Goal: Task Accomplishment & Management: Use online tool/utility

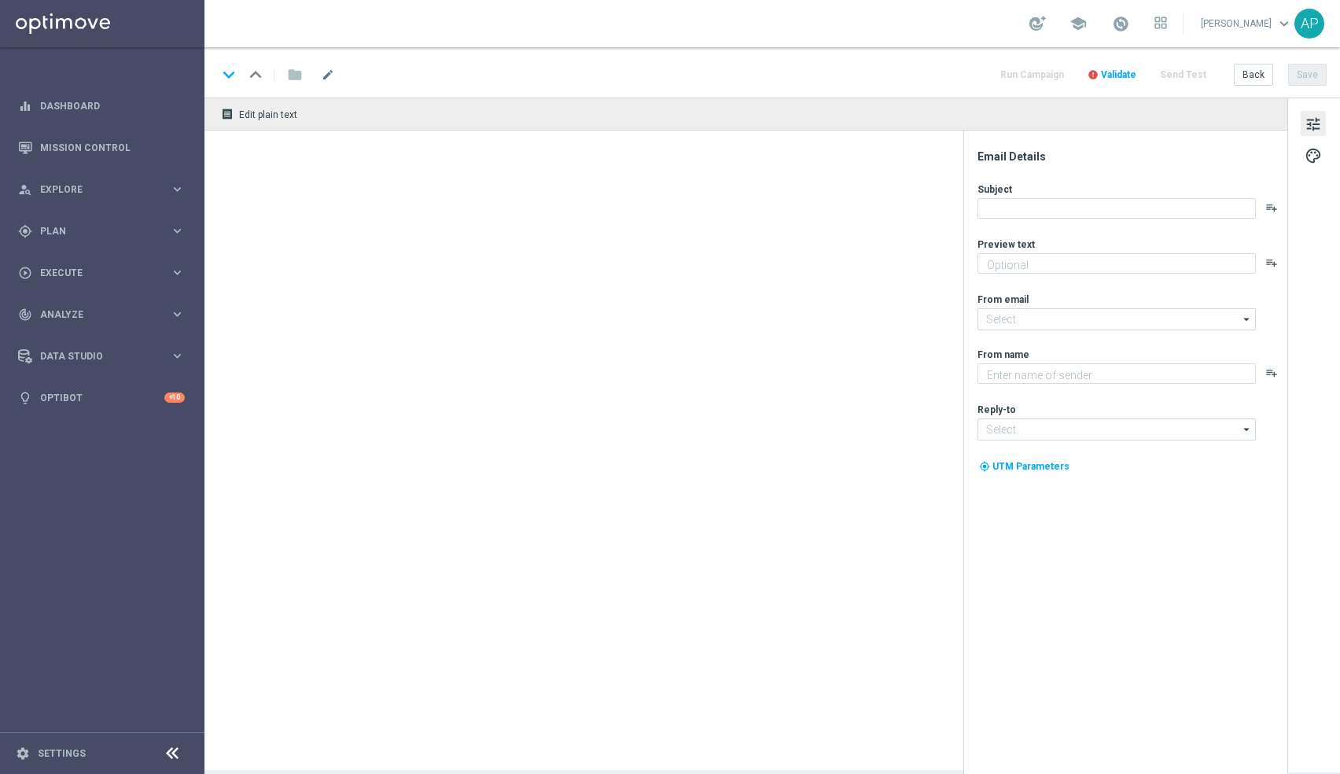
type textarea "Step up the oche - your free spin awaits!"
type textarea "KenoGO"
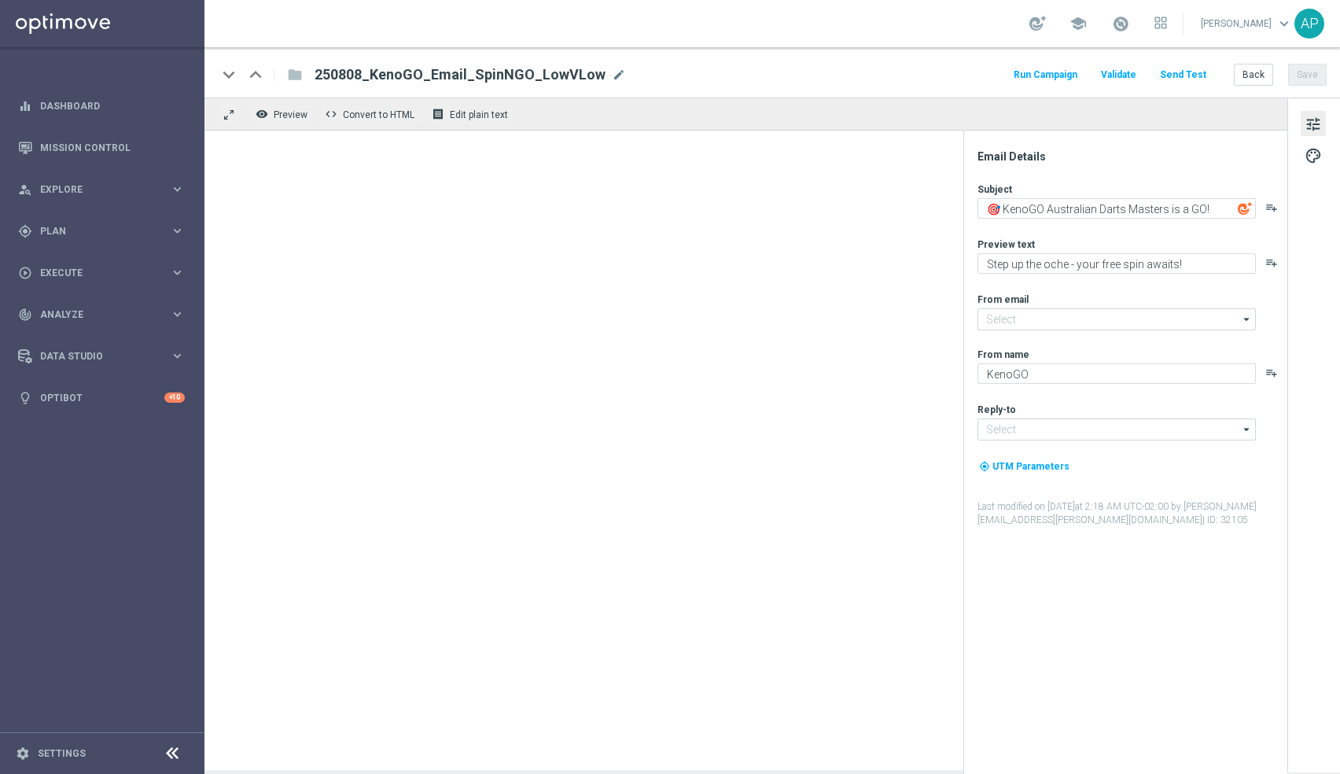
type input "mail@crm.kenogo.com.au"
type input "support@kenogo.com.au"
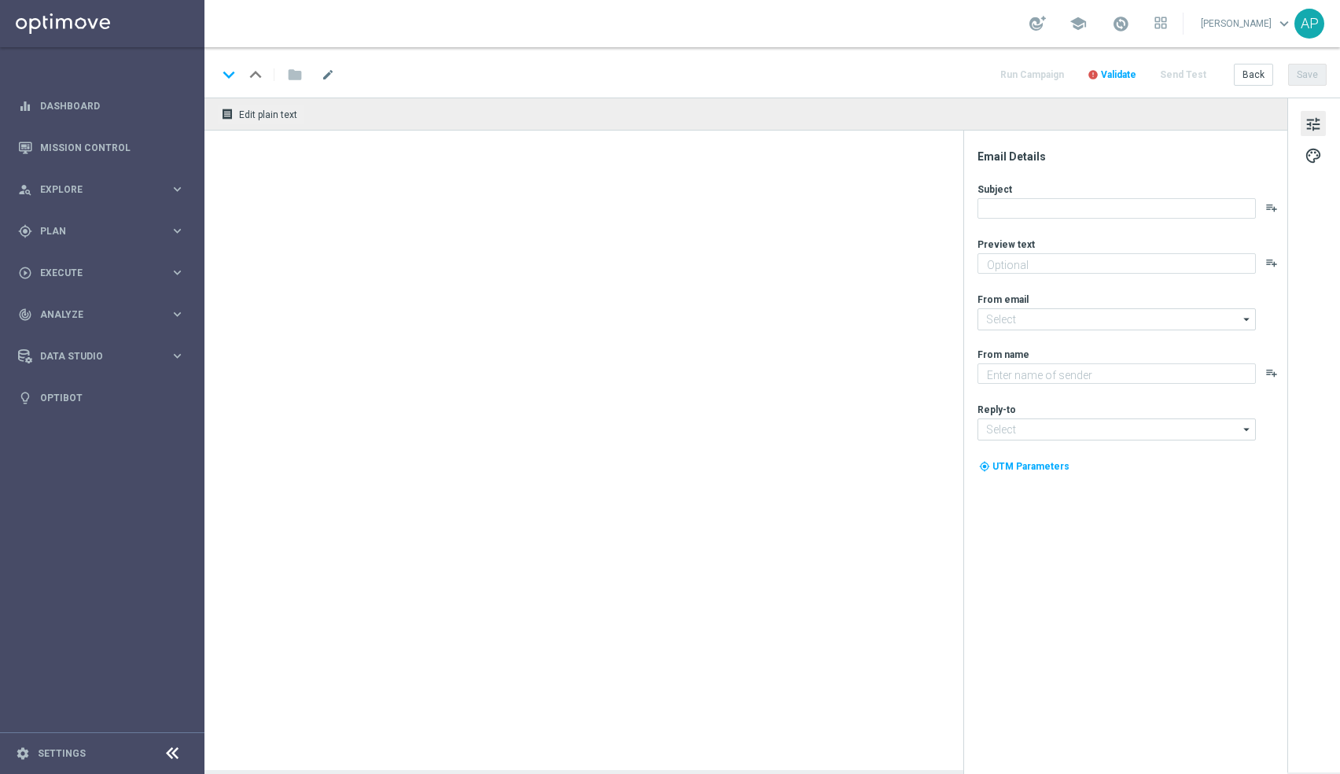
type textarea "Give it a whirl and see what's yours!"
type input "mail@crm.kenogo.com.au"
type textarea "KenoGO"
type input "support@kenogo.com.au"
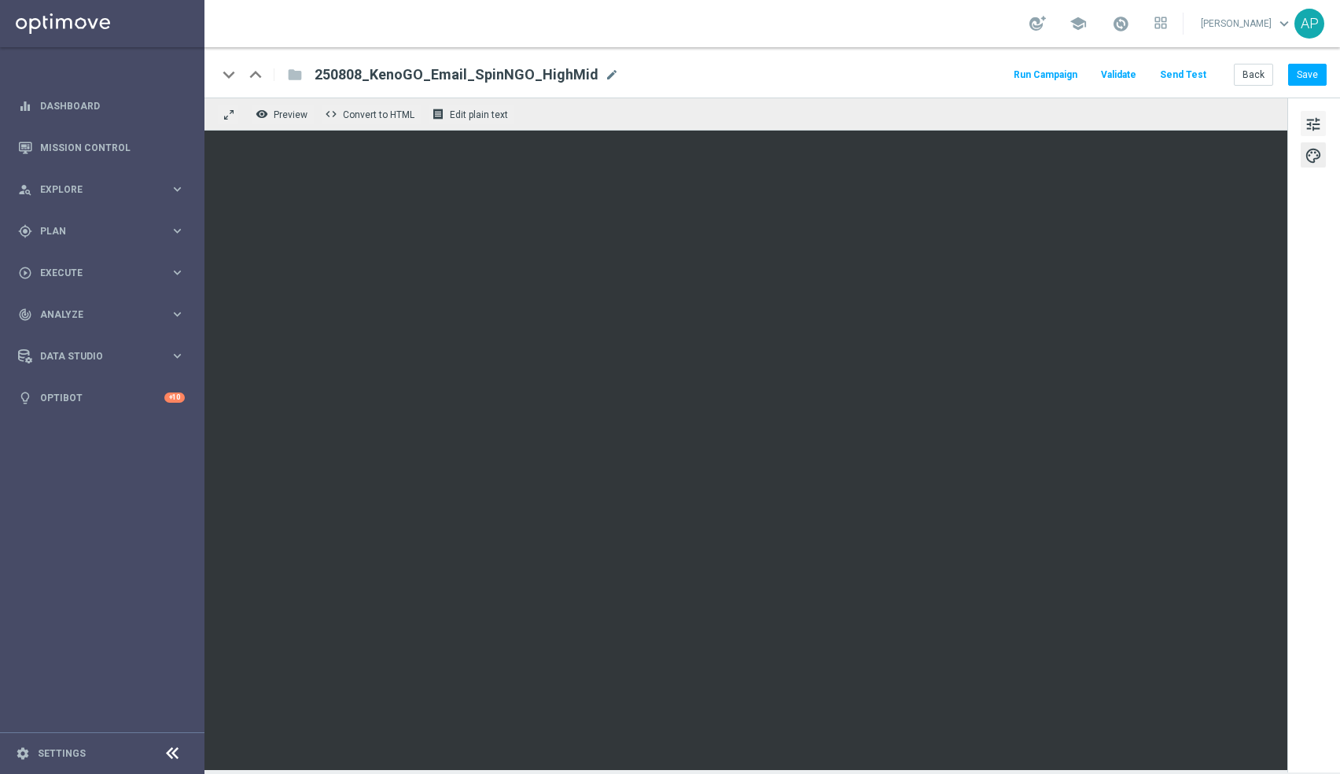
click at [1322, 130] on button "tune" at bounding box center [1313, 123] width 25 height 25
